Goal: Task Accomplishment & Management: Use online tool/utility

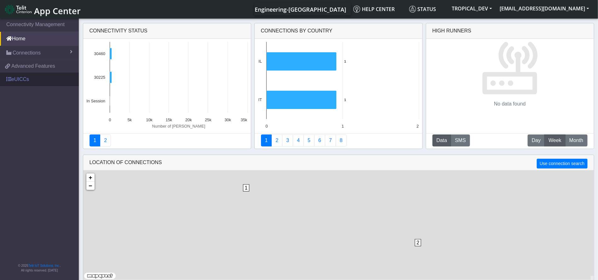
click at [32, 77] on link "eUICCs" at bounding box center [39, 79] width 79 height 14
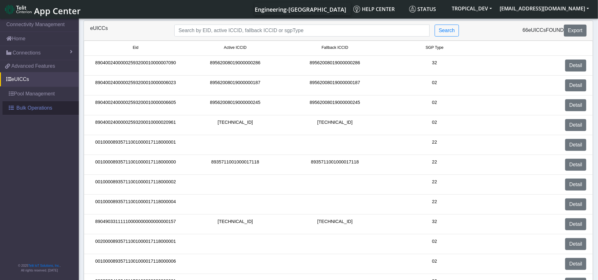
click at [32, 111] on span "Bulk Operations" at bounding box center [34, 108] width 36 height 8
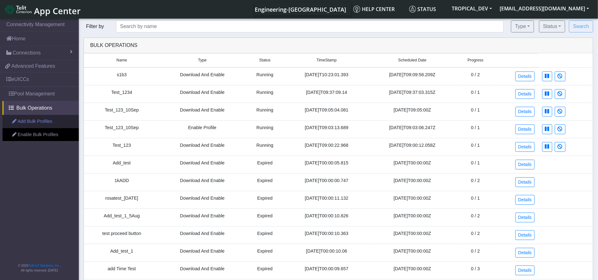
click at [44, 127] on link "Add Bulk Profiles" at bounding box center [41, 121] width 76 height 13
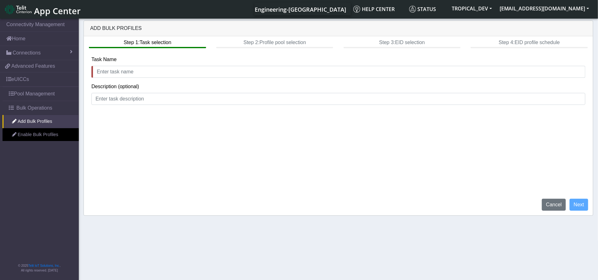
click at [37, 5] on link "App Center" at bounding box center [42, 10] width 75 height 14
